Goal: Task Accomplishment & Management: Manage account settings

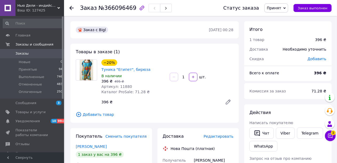
click at [22, 54] on span "Заказы" at bounding box center [21, 53] width 13 height 5
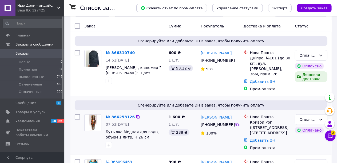
scroll to position [53, 0]
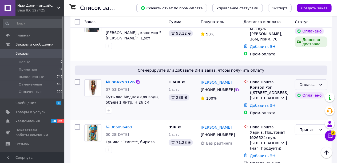
click at [320, 83] on icon at bounding box center [321, 85] width 4 height 4
click at [309, 94] on li "Принят" at bounding box center [312, 97] width 32 height 10
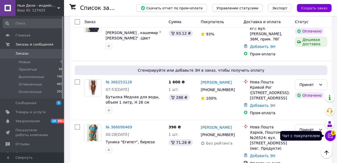
click at [330, 135] on icon at bounding box center [330, 136] width 5 height 5
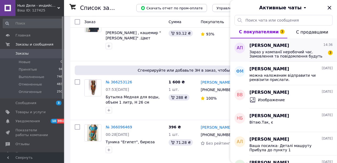
click at [291, 51] on span "Зараз у компанії неробочий час. Замовлення та повідомлення будуть оброблені з 1…" at bounding box center [288, 54] width 76 height 9
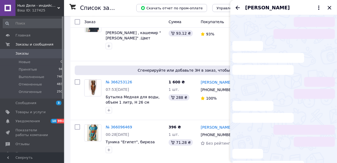
scroll to position [21, 0]
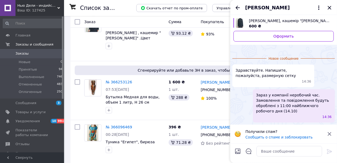
click at [331, 133] on icon at bounding box center [329, 134] width 3 height 3
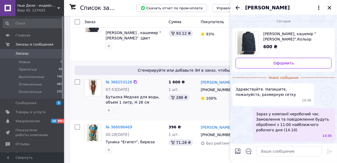
click at [121, 117] on div "№ 366253126 07:53[DATE] Бутылка Медная для воды, объем 1 литр, Н 26 см" at bounding box center [124, 97] width 84 height 41
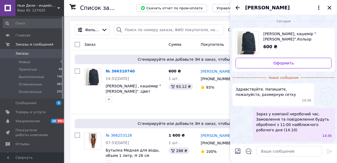
click at [329, 9] on icon "Закрыть" at bounding box center [329, 8] width 6 height 6
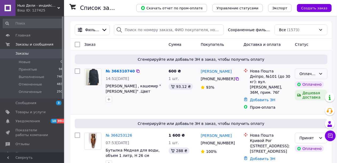
click at [320, 72] on icon at bounding box center [321, 74] width 4 height 4
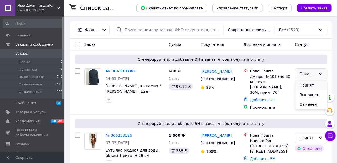
click at [304, 85] on li "Принят" at bounding box center [312, 86] width 32 height 10
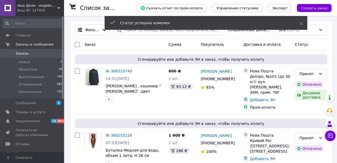
drag, startPoint x: 20, startPoint y: 54, endPoint x: 30, endPoint y: 53, distance: 10.4
click at [20, 54] on span "Заказы" at bounding box center [21, 53] width 13 height 5
